Goal: Information Seeking & Learning: Learn about a topic

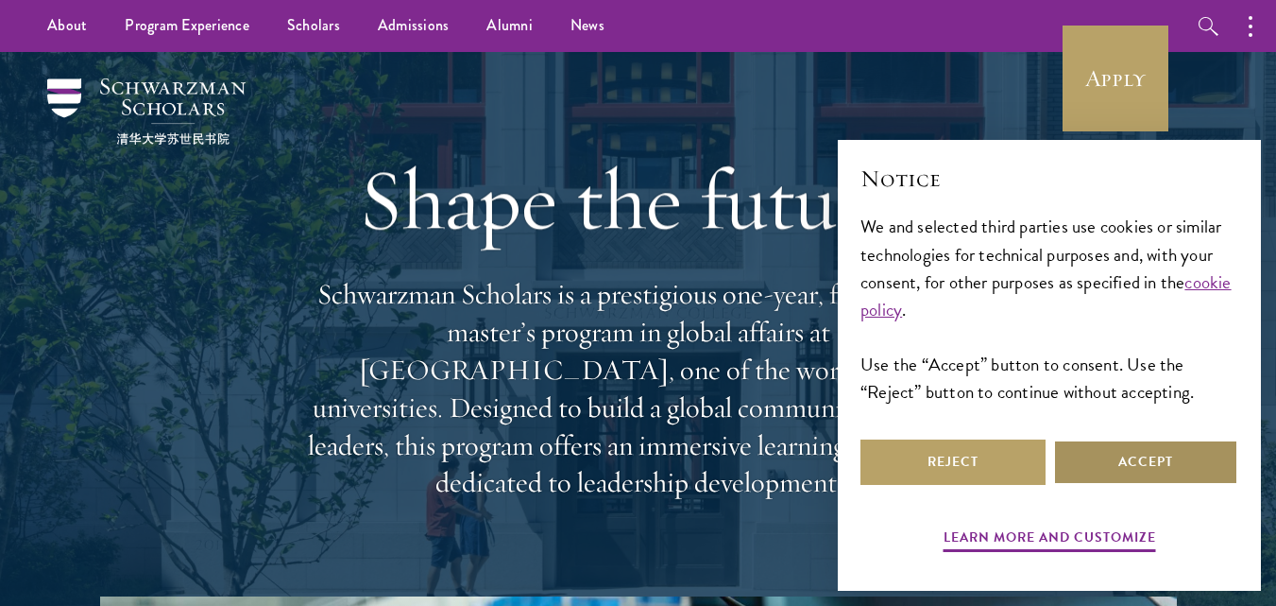
click at [1118, 453] on button "Accept" at bounding box center [1145, 461] width 185 height 45
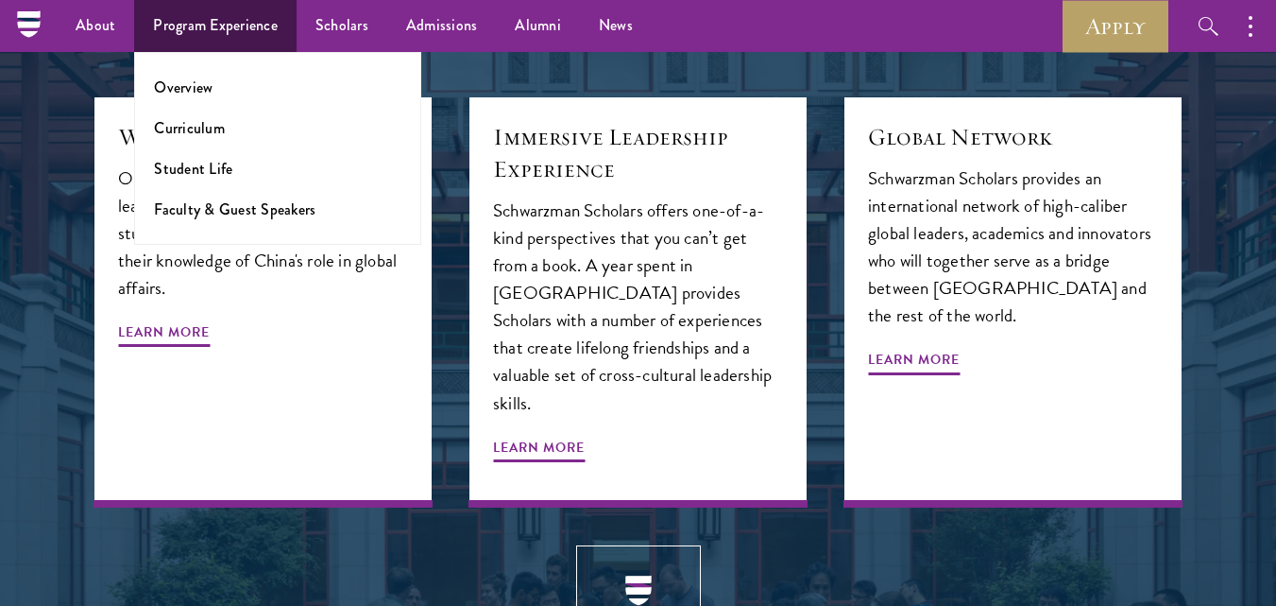
scroll to position [1700, 0]
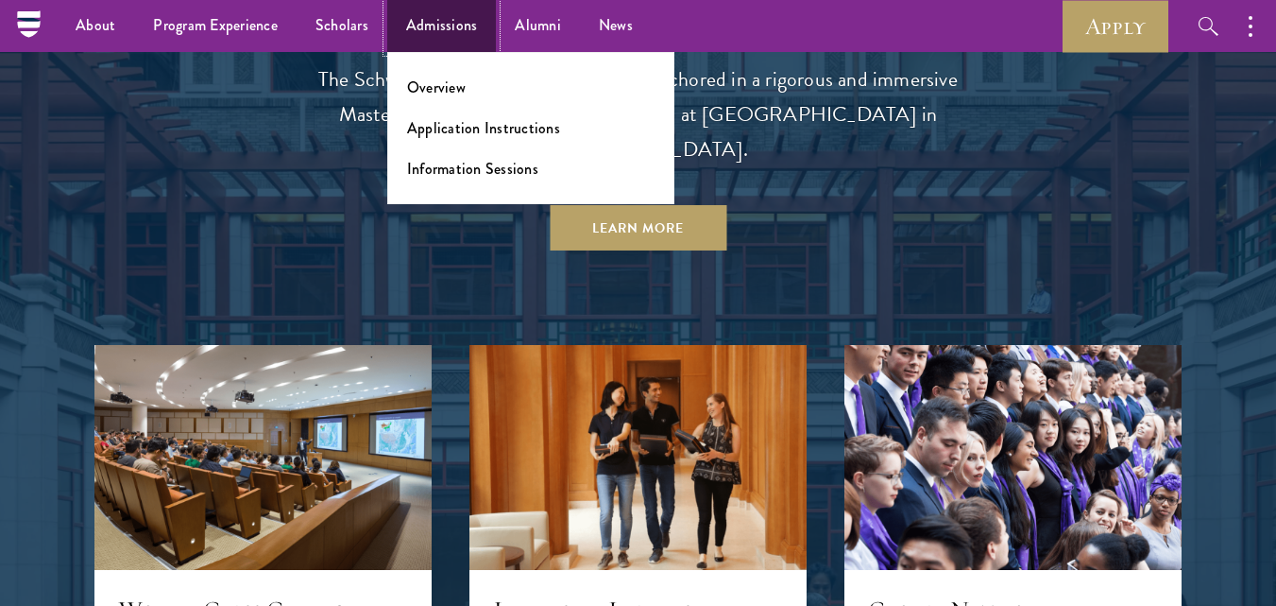
click at [442, 17] on link "Admissions" at bounding box center [442, 26] width 110 height 52
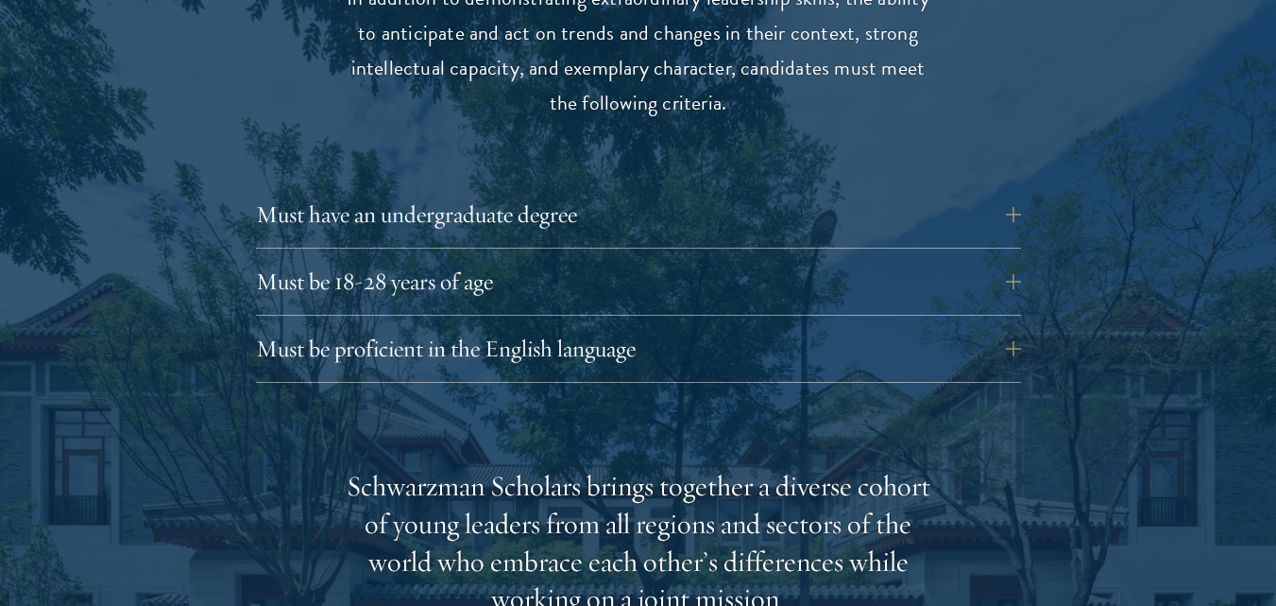
scroll to position [2645, 0]
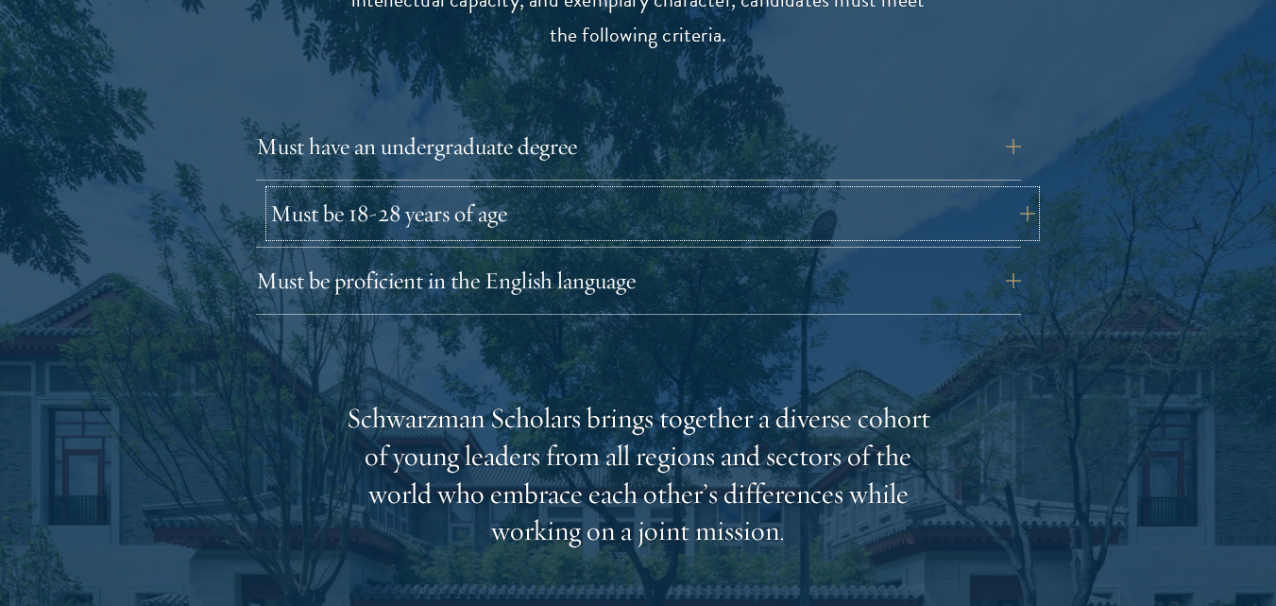
click at [1015, 191] on button "Must be 18-28 years of age" at bounding box center [652, 213] width 765 height 45
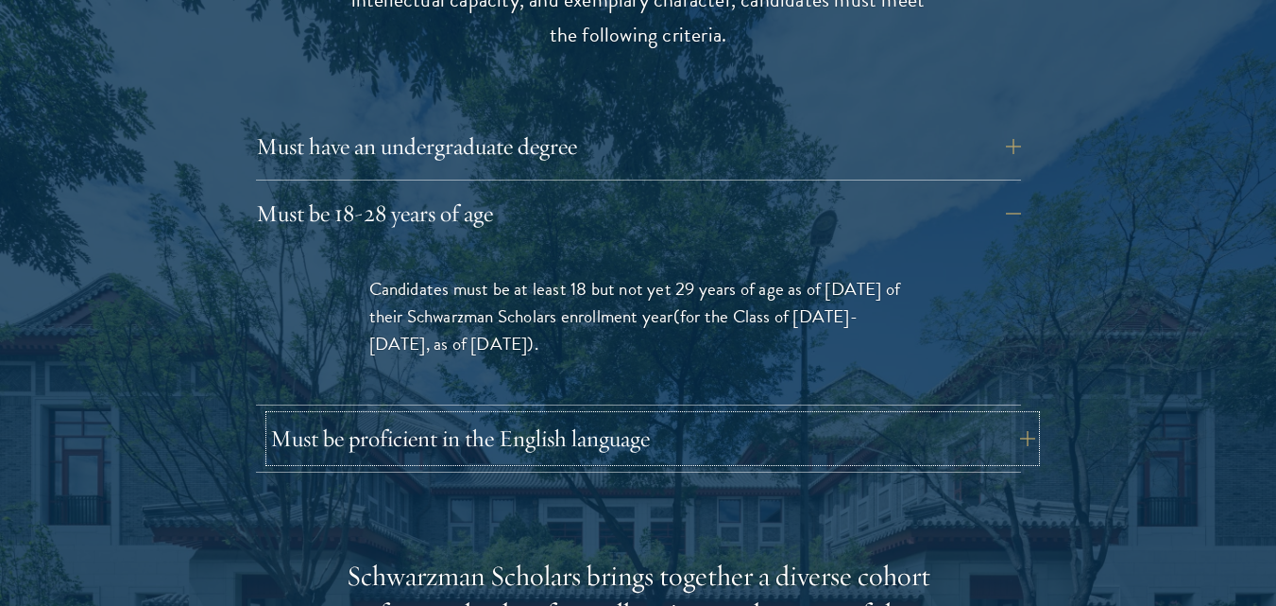
click at [1016, 416] on button "Must be proficient in the English language" at bounding box center [652, 438] width 765 height 45
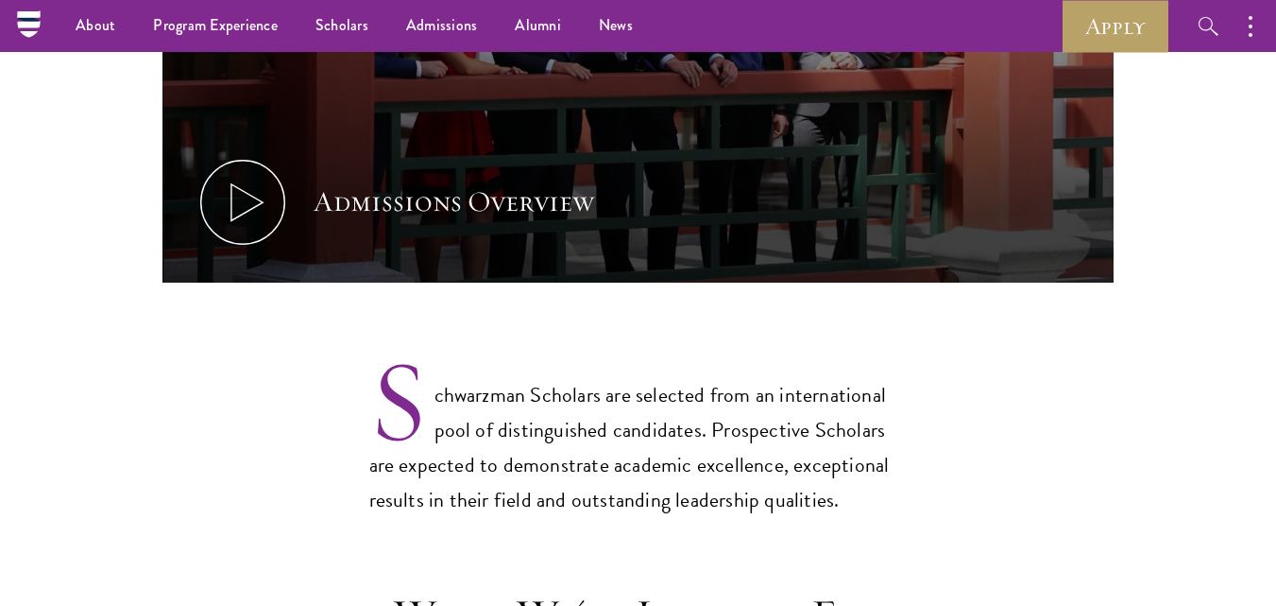
scroll to position [1228, 0]
